Goal: Task Accomplishment & Management: Use online tool/utility

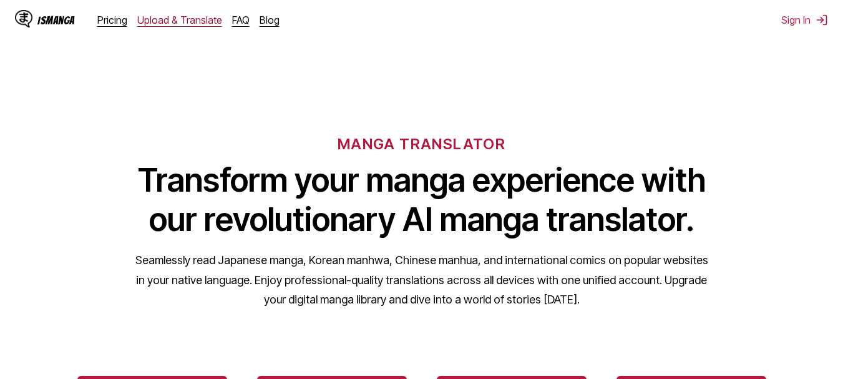
click at [165, 18] on link "Upload & Translate" at bounding box center [179, 20] width 85 height 12
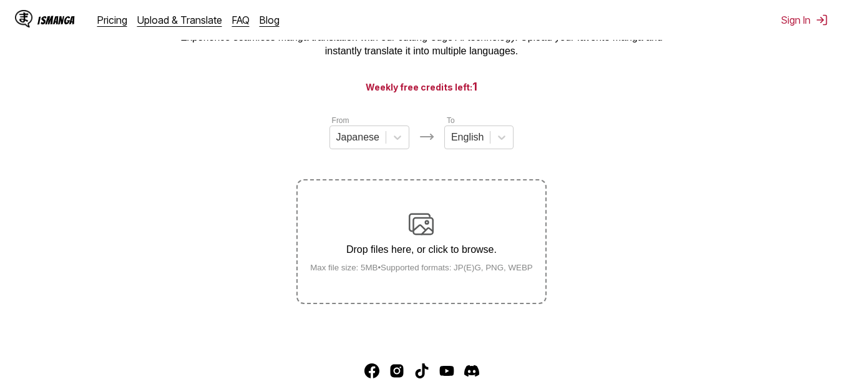
scroll to position [85, 0]
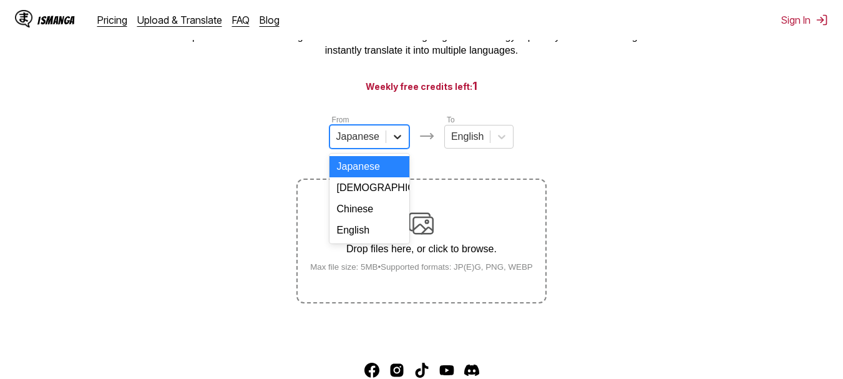
click at [395, 140] on icon at bounding box center [397, 136] width 12 height 12
click at [371, 237] on div "English" at bounding box center [369, 230] width 80 height 21
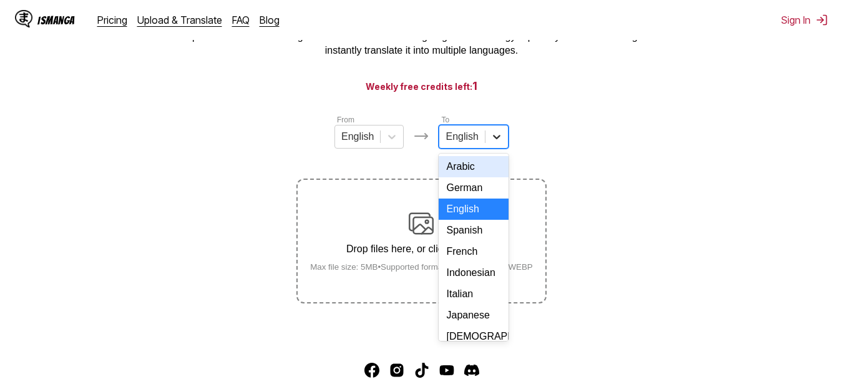
click at [485, 138] on div at bounding box center [496, 136] width 22 height 22
click at [467, 283] on div "Indonesian" at bounding box center [472, 272] width 69 height 21
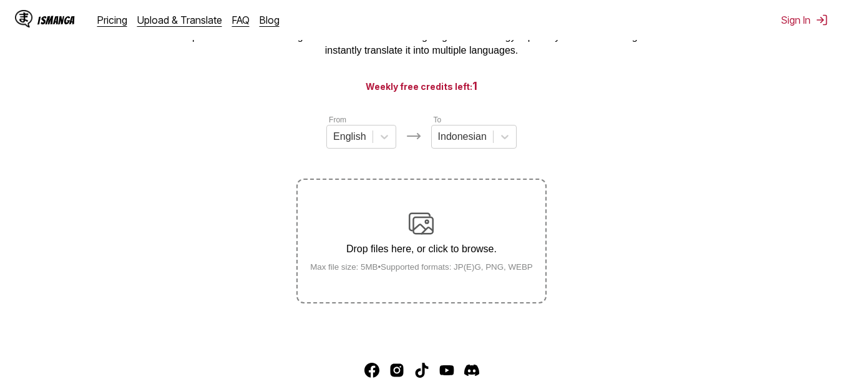
click at [422, 241] on div "Drop files here, or click to browse. Max file size: 5MB • Supported formats: JP…" at bounding box center [421, 241] width 243 height 60
click at [0, 0] on input "Drop files here, or click to browse. Max file size: 5MB • Supported formats: JP…" at bounding box center [0, 0] width 0 height 0
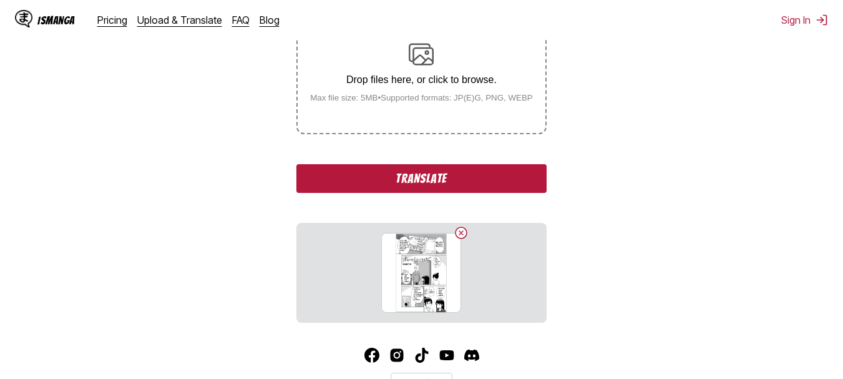
scroll to position [255, 0]
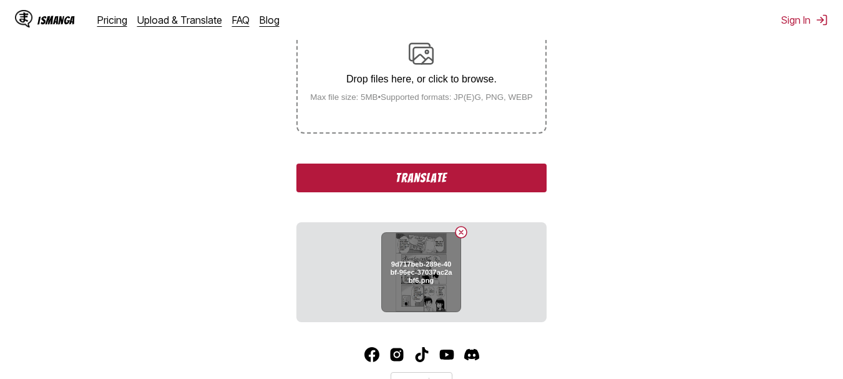
click at [464, 233] on button "Delete image" at bounding box center [460, 232] width 15 height 15
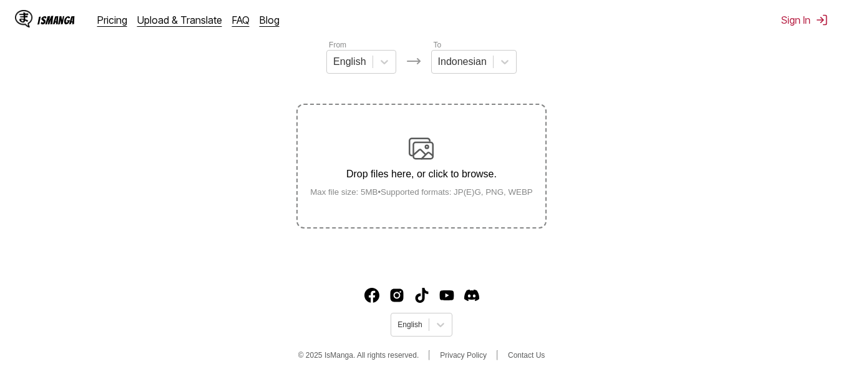
click at [432, 158] on img at bounding box center [421, 148] width 25 height 25
click at [0, 0] on input "Drop files here, or click to browse. Max file size: 5MB • Supported formats: JP…" at bounding box center [0, 0] width 0 height 0
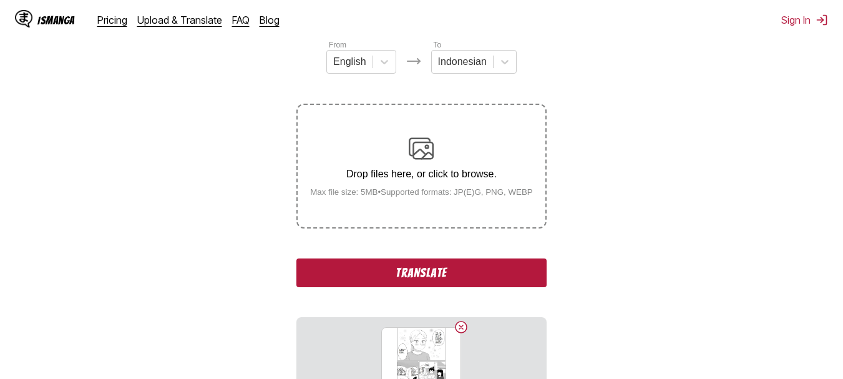
scroll to position [255, 0]
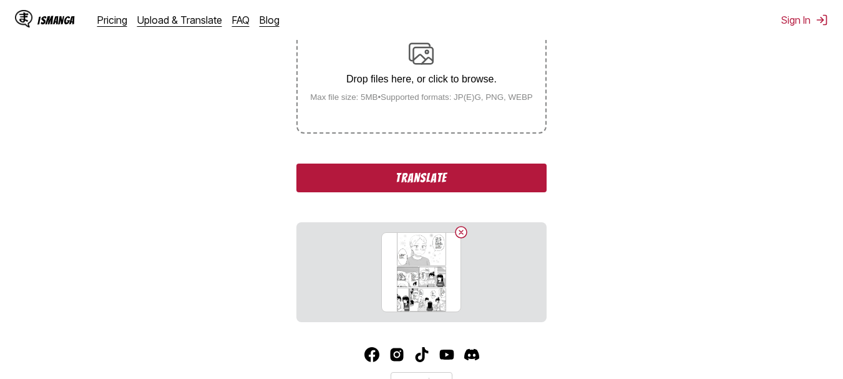
click at [431, 178] on button "Translate" at bounding box center [420, 177] width 249 height 29
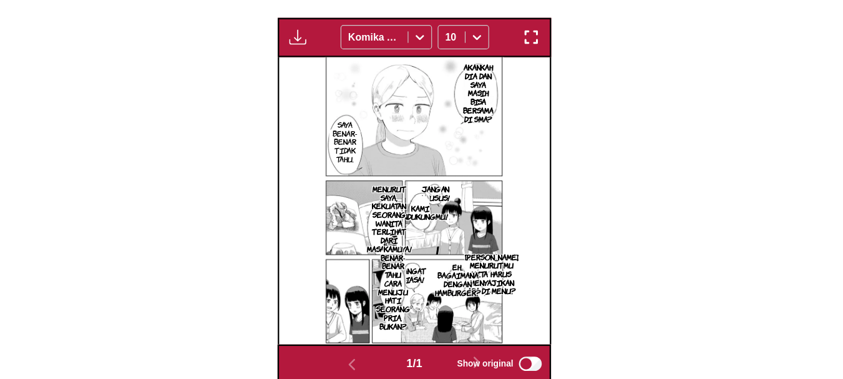
scroll to position [356, 0]
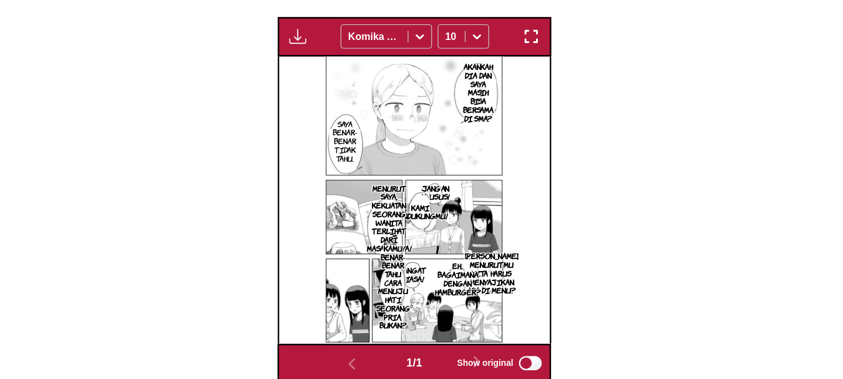
click at [529, 76] on img "button" at bounding box center [523, 79] width 15 height 15
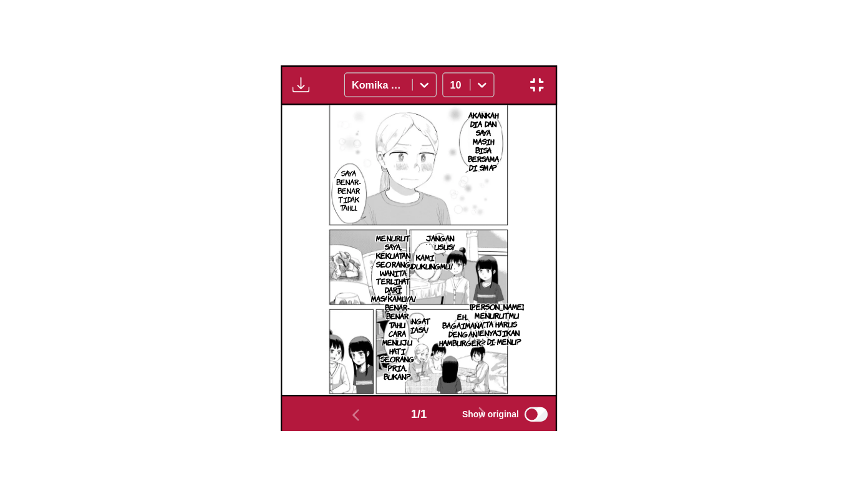
scroll to position [150, 0]
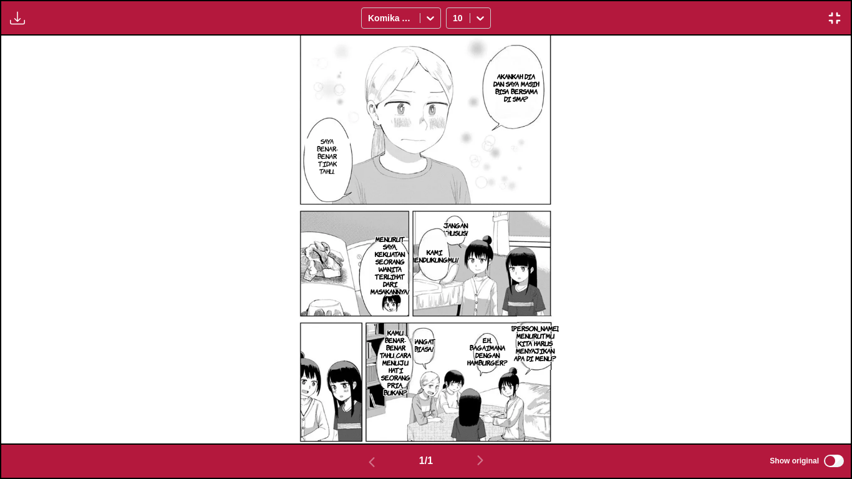
click at [831, 20] on img "button" at bounding box center [834, 18] width 15 height 15
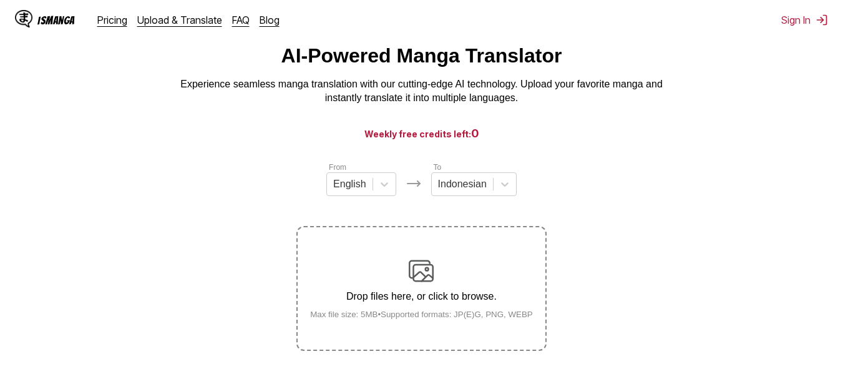
scroll to position [0, 0]
